Goal: Task Accomplishment & Management: Use online tool/utility

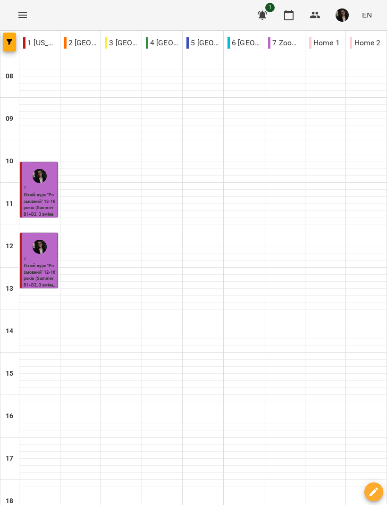
scroll to position [155, 0]
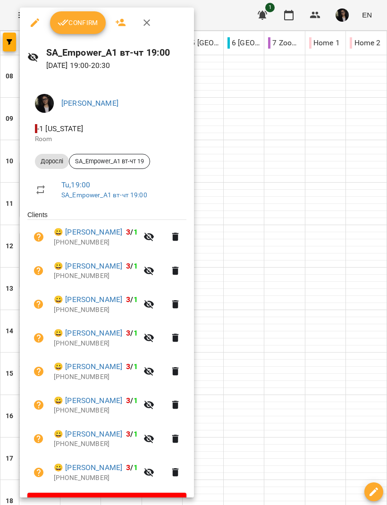
click at [69, 19] on span "Confirm" at bounding box center [78, 22] width 41 height 11
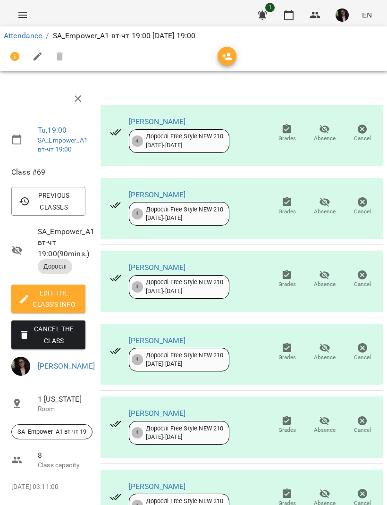
click at [16, 38] on link "Attendance" at bounding box center [23, 35] width 38 height 9
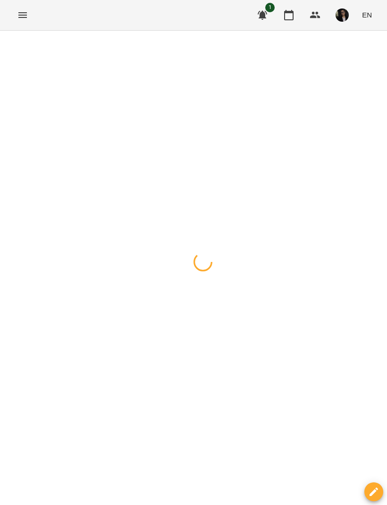
click at [349, 13] on img "button" at bounding box center [341, 14] width 13 height 13
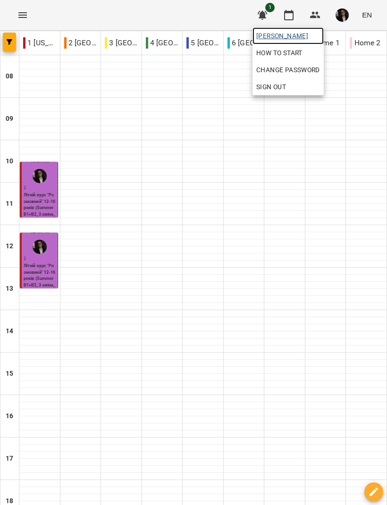
click at [320, 31] on span "[PERSON_NAME]" at bounding box center [288, 35] width 64 height 11
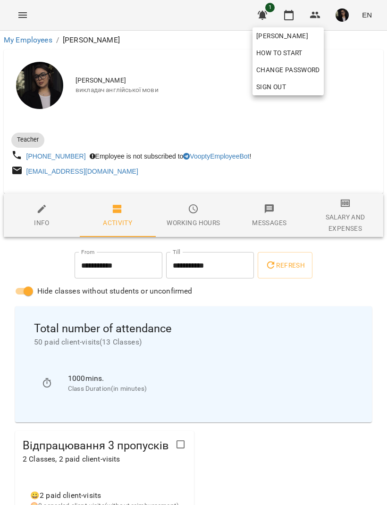
click at [182, 270] on div at bounding box center [193, 252] width 387 height 505
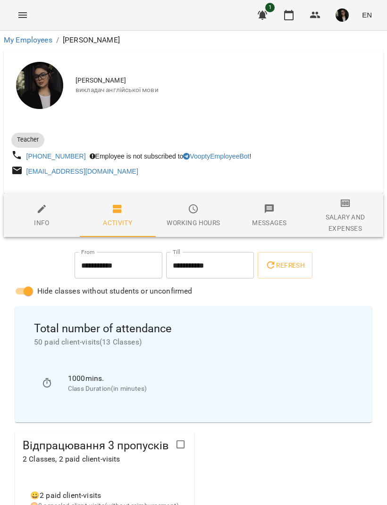
click at [177, 268] on input "**********" at bounding box center [210, 265] width 88 height 26
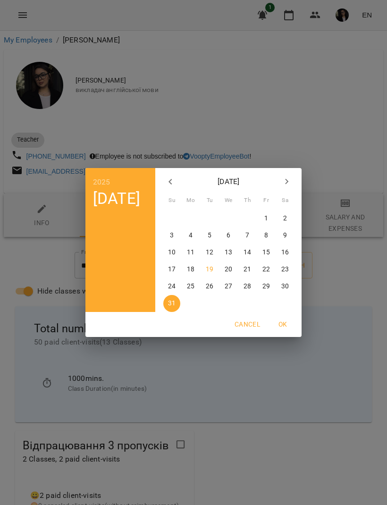
click at [212, 267] on p "19" at bounding box center [210, 269] width 8 height 9
type input "**********"
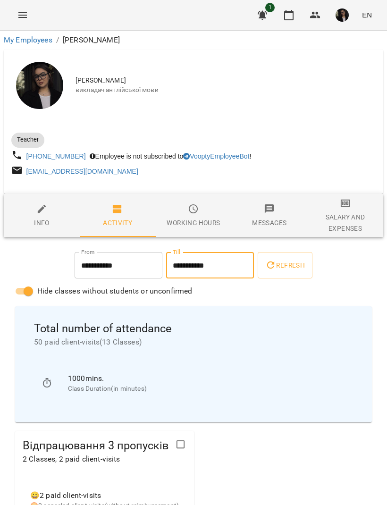
click at [286, 263] on span "Refresh" at bounding box center [285, 264] width 40 height 11
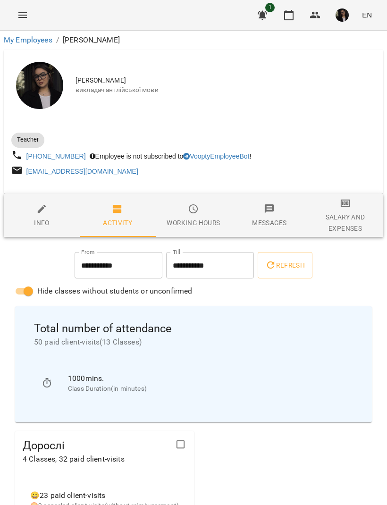
click at [349, 207] on icon "button" at bounding box center [345, 204] width 9 height 8
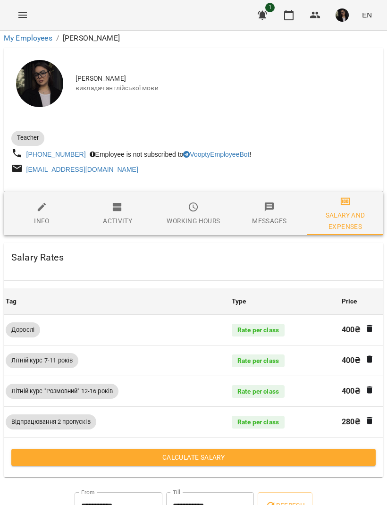
scroll to position [114, 0]
click at [228, 451] on span "Calculate Salary" at bounding box center [193, 456] width 349 height 11
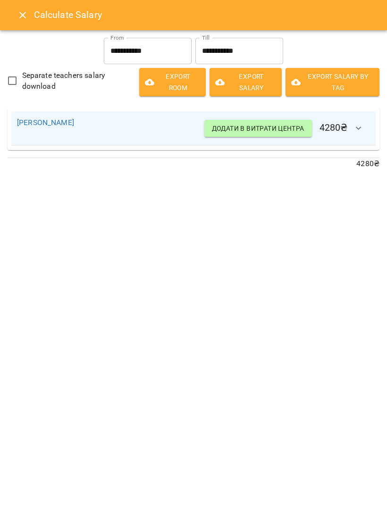
click at [224, 55] on input "**********" at bounding box center [239, 51] width 88 height 26
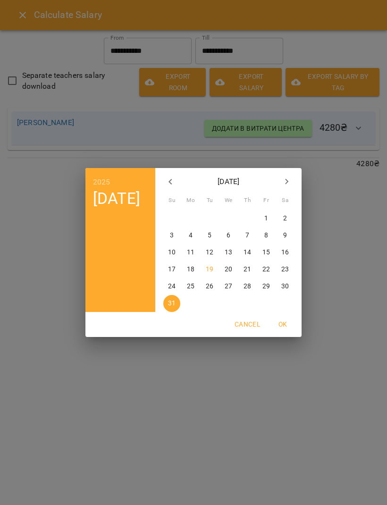
click at [213, 273] on p "19" at bounding box center [210, 269] width 8 height 9
type input "**********"
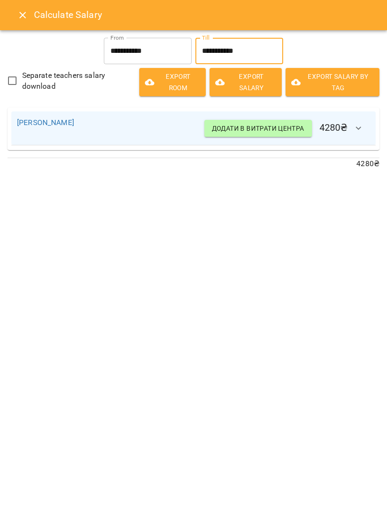
scroll to position [0, 0]
click at [29, 14] on button "Close" at bounding box center [22, 15] width 23 height 23
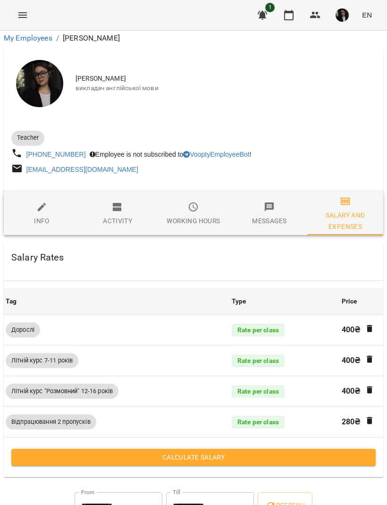
scroll to position [114, 0]
click at [212, 215] on div "Working hours" at bounding box center [192, 220] width 53 height 11
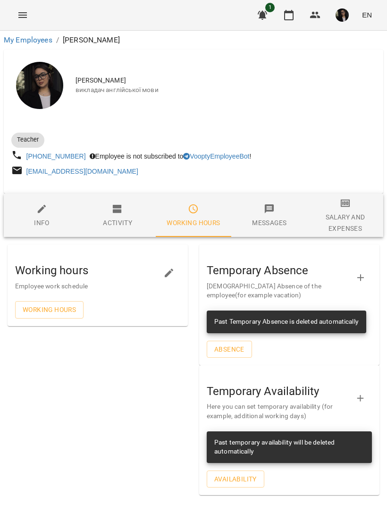
scroll to position [0, 0]
